Goal: Check status: Check status

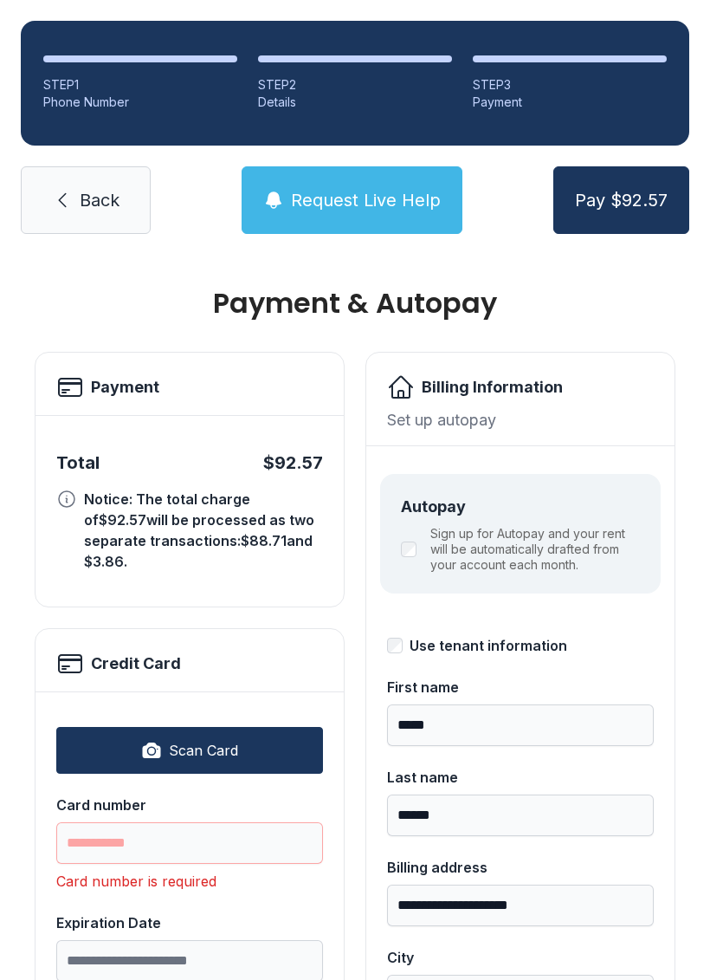
select select "**"
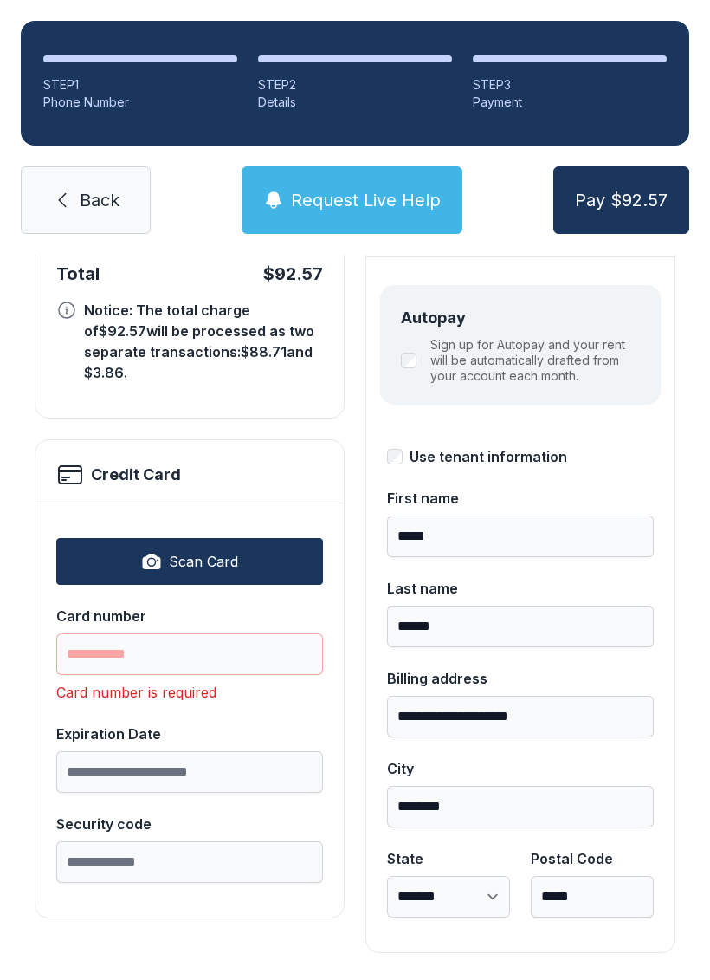
click at [107, 188] on span "Back" at bounding box center [100, 200] width 40 height 24
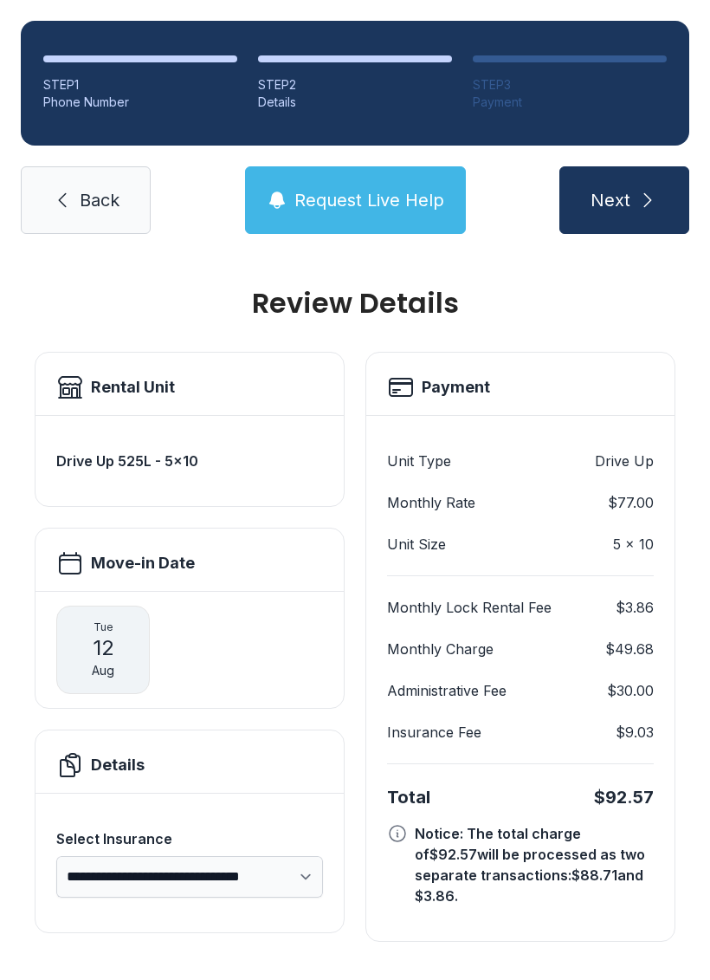
click at [75, 199] on link "Back" at bounding box center [86, 200] width 130 height 68
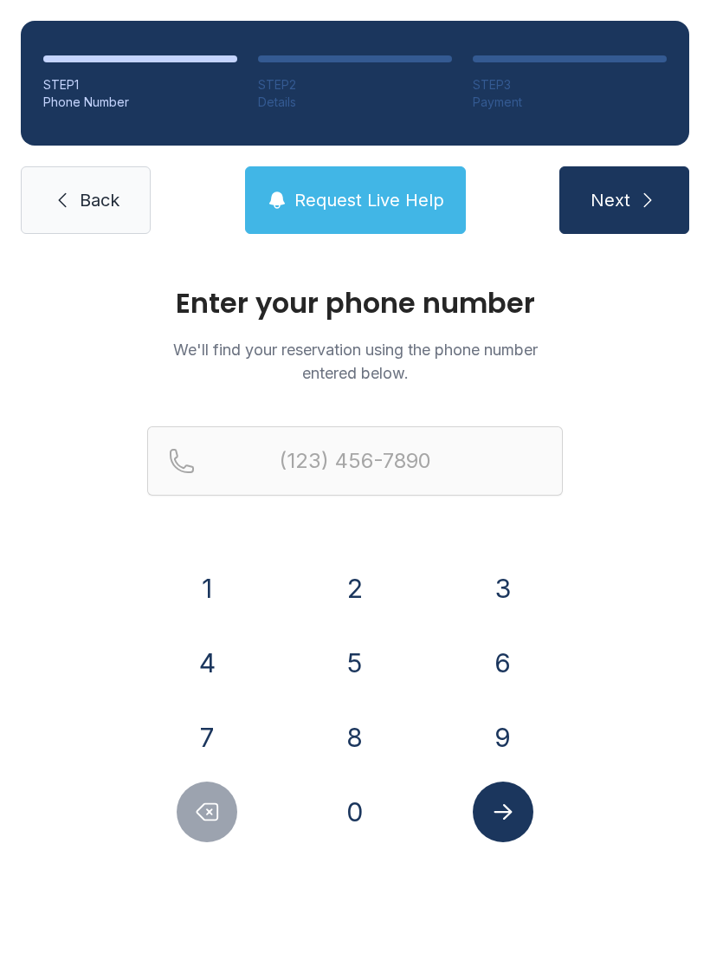
click at [67, 207] on icon at bounding box center [62, 200] width 21 height 21
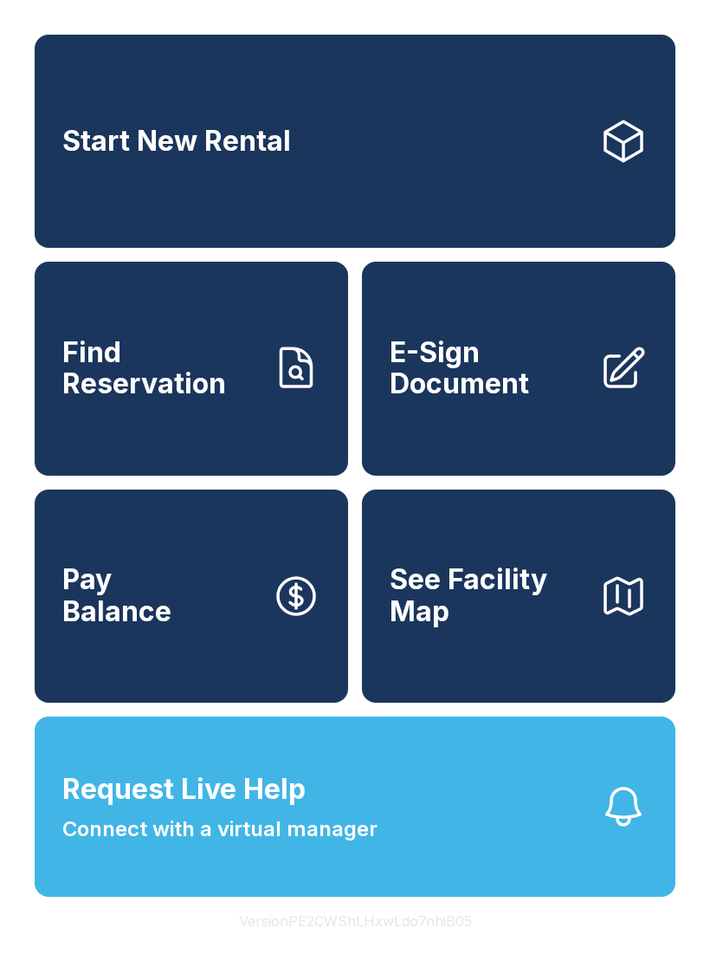
click at [262, 427] on link "Find Reservation" at bounding box center [192, 368] width 314 height 213
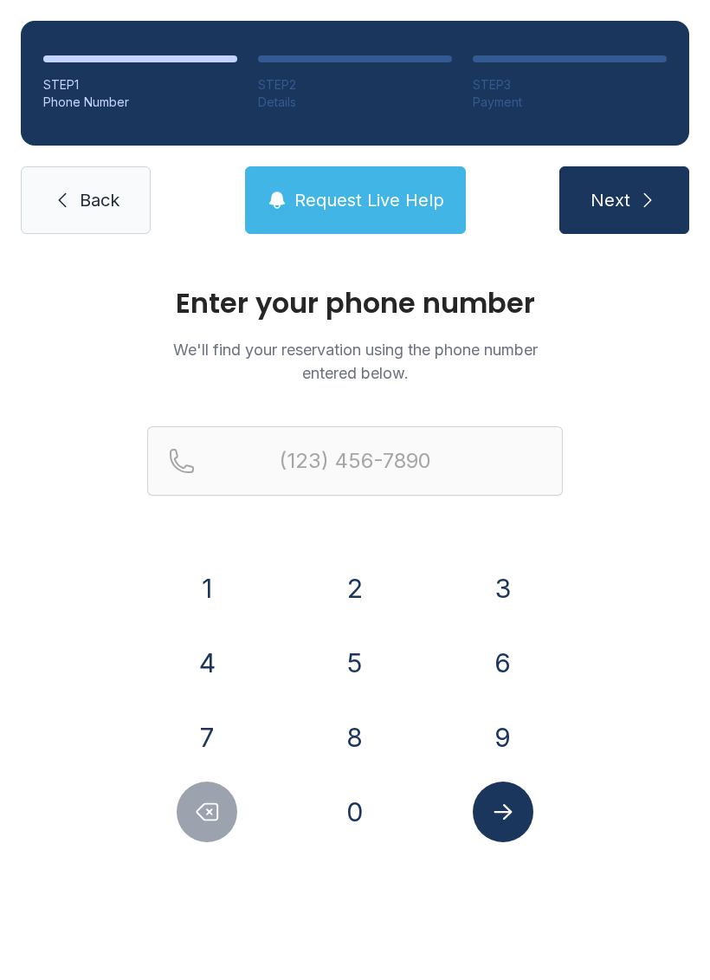
click at [365, 741] on button "8" at bounding box center [355, 737] width 61 height 61
click at [373, 809] on button "0" at bounding box center [355, 811] width 61 height 61
click at [523, 581] on button "3" at bounding box center [503, 588] width 61 height 61
click at [377, 665] on button "5" at bounding box center [355, 662] width 61 height 61
click at [527, 639] on div "6" at bounding box center [503, 662] width 120 height 61
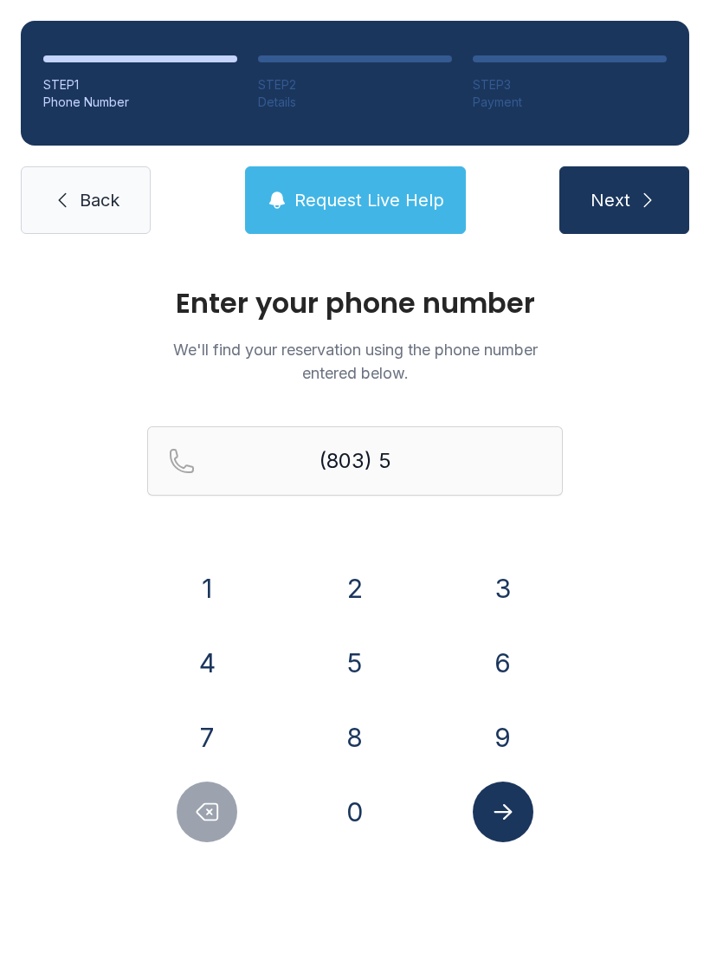
click at [510, 743] on button "9" at bounding box center [503, 737] width 61 height 61
click at [214, 795] on button "Delete number" at bounding box center [207, 811] width 61 height 61
click at [516, 670] on button "6" at bounding box center [503, 662] width 61 height 61
click at [518, 717] on button "9" at bounding box center [503, 737] width 61 height 61
click at [513, 729] on button "9" at bounding box center [503, 737] width 61 height 61
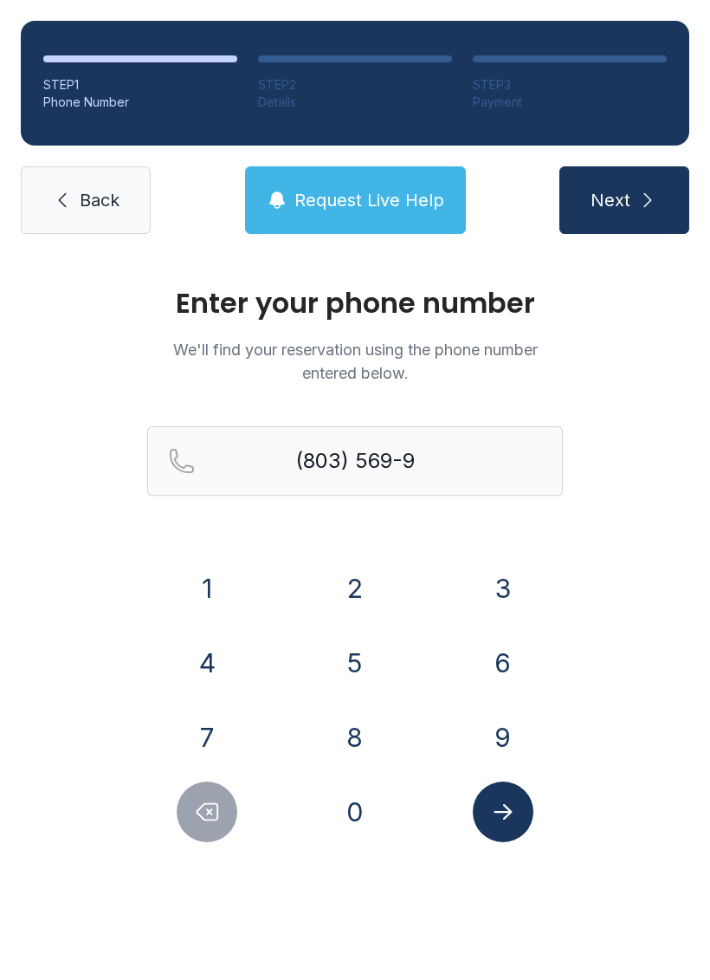
click at [518, 670] on button "6" at bounding box center [503, 662] width 61 height 61
click at [195, 663] on button "4" at bounding box center [207, 662] width 61 height 61
click at [514, 734] on button "9" at bounding box center [503, 737] width 61 height 61
type input "[PHONE_NUMBER]"
click at [521, 814] on button "Submit lookup form" at bounding box center [503, 811] width 61 height 61
